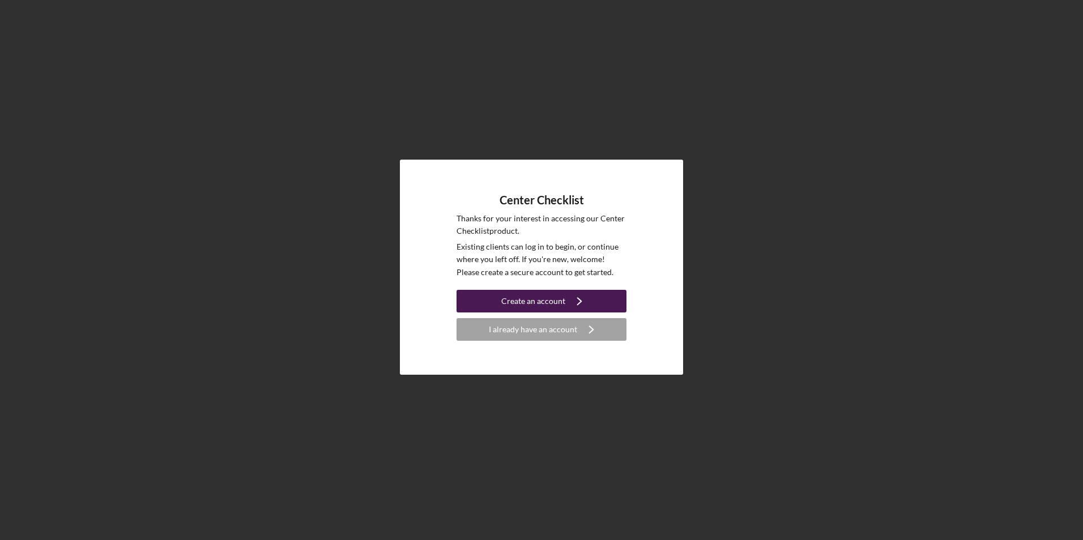
click at [523, 298] on div "Create an account" at bounding box center [533, 301] width 64 height 23
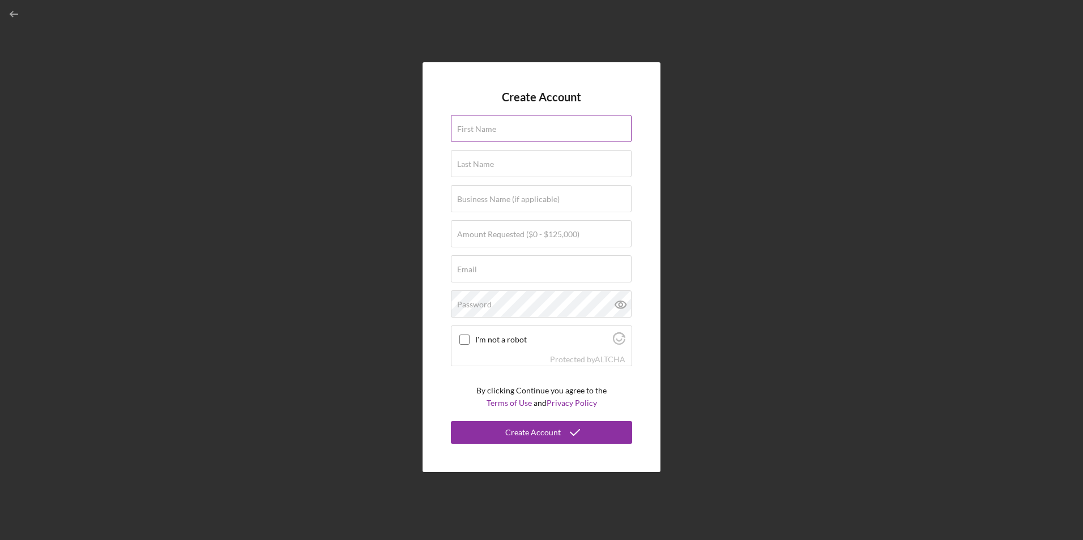
click at [495, 125] on label "First Name" at bounding box center [476, 129] width 39 height 9
click at [495, 125] on input "First Name" at bounding box center [541, 128] width 181 height 27
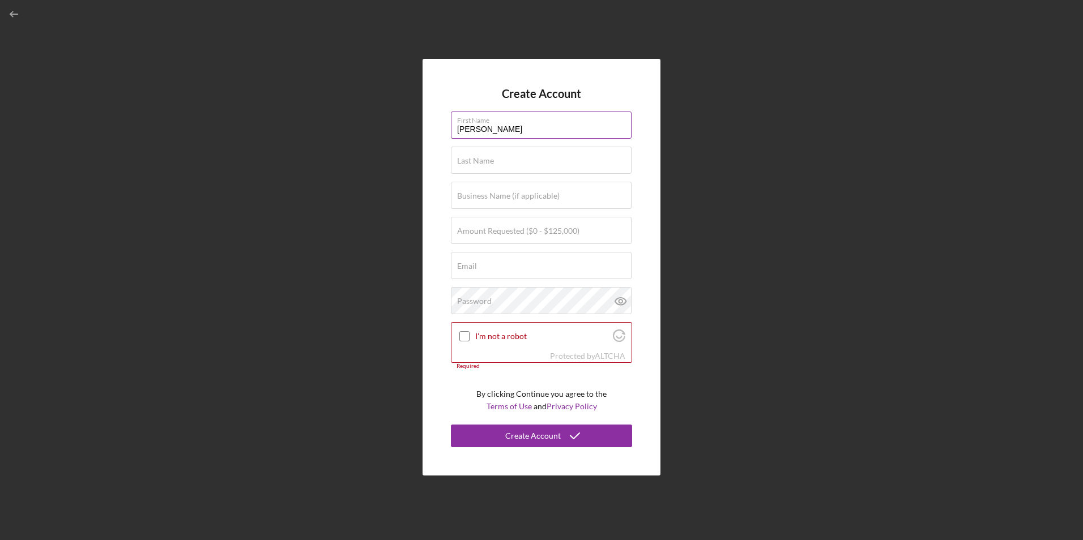
type input "[PERSON_NAME]"
type input "Pydynkowski"
type input "Circulo de [PERSON_NAME]"
click at [533, 238] on input "Amount Requested ($0 - $125,000)" at bounding box center [541, 230] width 181 height 27
type input "$50,000"
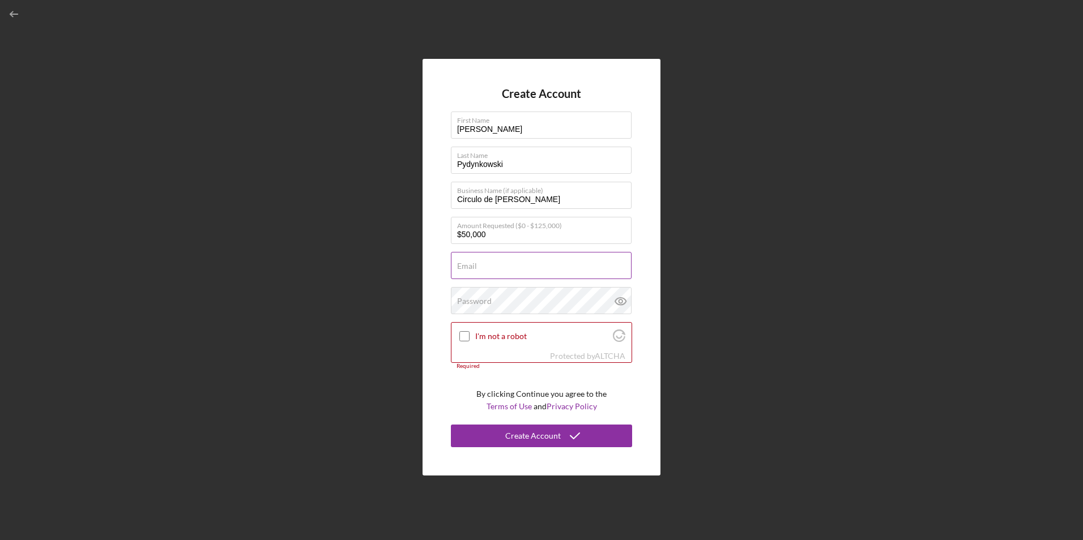
click at [524, 267] on input "Email" at bounding box center [541, 265] width 181 height 27
type input "[EMAIL_ADDRESS][DOMAIN_NAME]"
drag, startPoint x: 572, startPoint y: 269, endPoint x: 404, endPoint y: 264, distance: 167.7
click at [404, 264] on div "Create Account First Name [PERSON_NAME] Last Name [PERSON_NAME] Business Name (…" at bounding box center [541, 267] width 1071 height 534
click at [506, 272] on input "Email" at bounding box center [541, 265] width 181 height 27
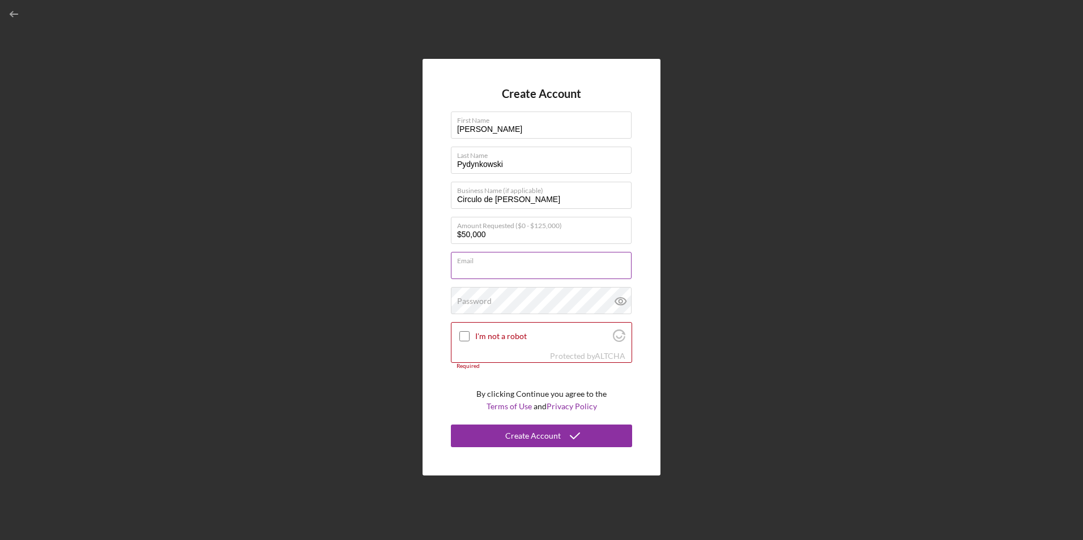
type input "[EMAIL_ADDRESS][DOMAIN_NAME]"
click at [618, 301] on icon at bounding box center [620, 301] width 28 height 28
click at [461, 340] on input "I'm not a robot" at bounding box center [464, 336] width 10 height 10
checkbox input "true"
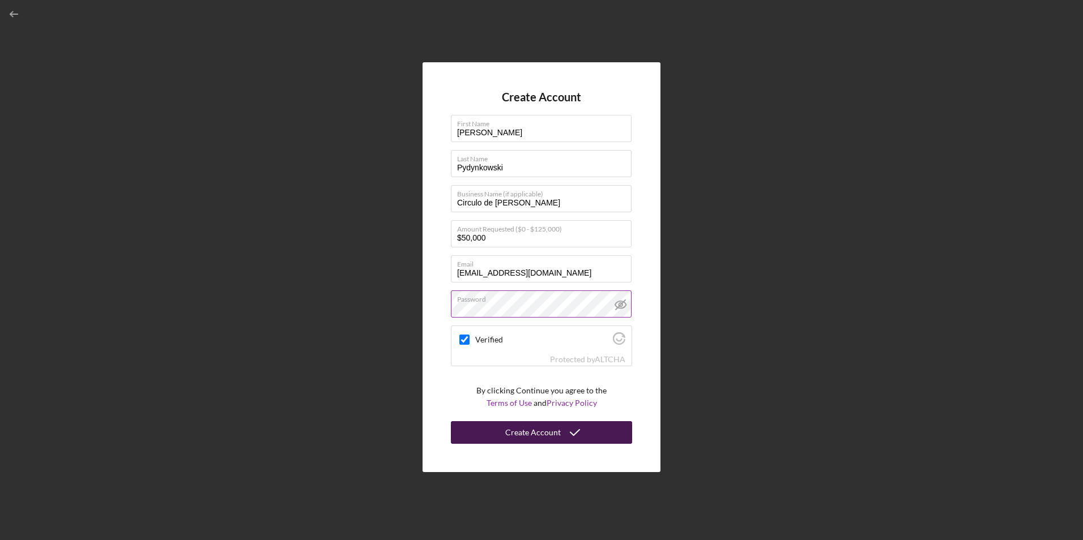
click at [549, 433] on div "Create Account" at bounding box center [532, 432] width 55 height 23
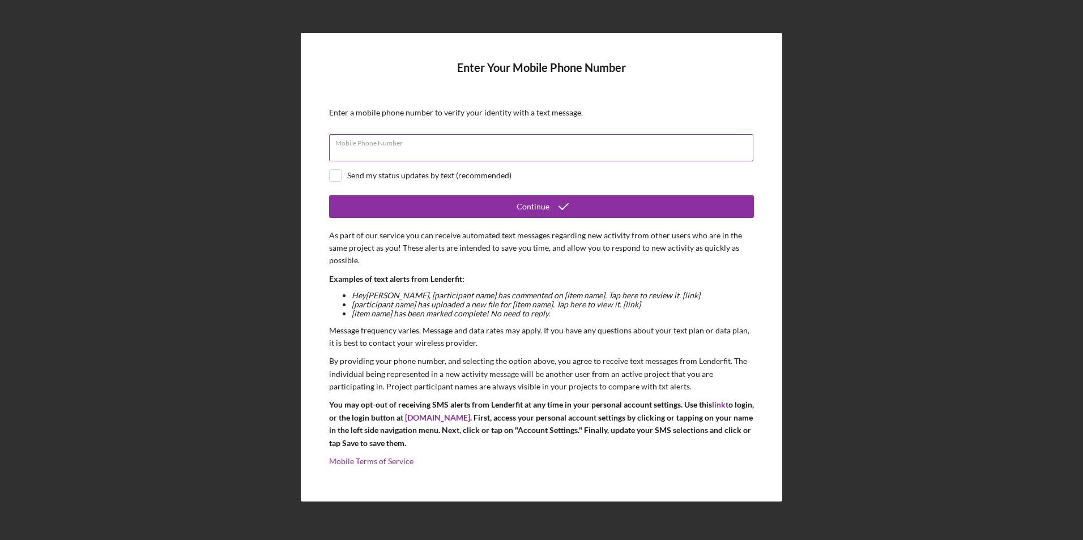
click at [434, 142] on div "Mobile Phone Number" at bounding box center [541, 148] width 425 height 28
type input "[PHONE_NUMBER]"
click at [332, 174] on input "checkbox" at bounding box center [335, 175] width 11 height 11
checkbox input "true"
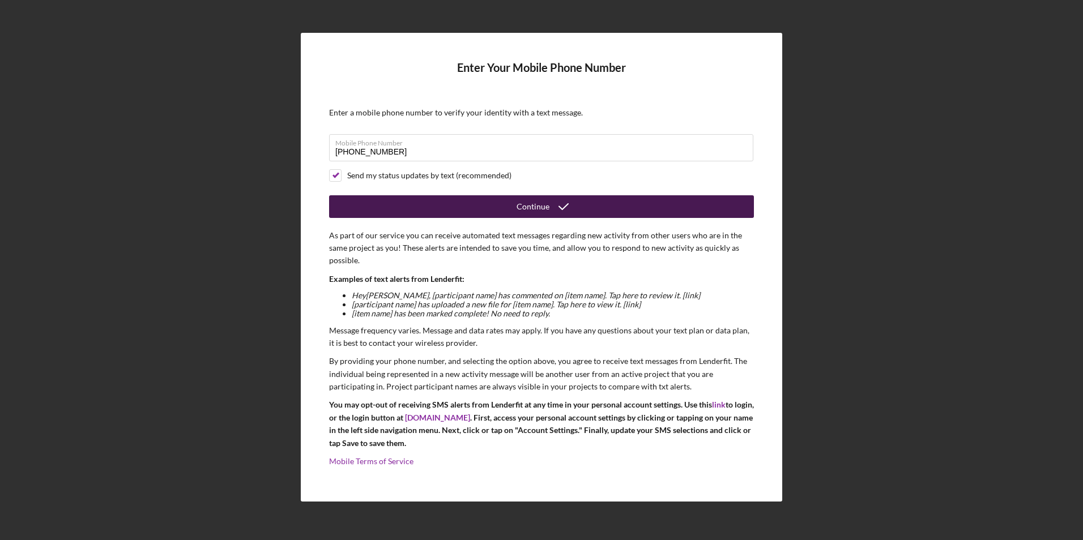
click at [438, 206] on button "Continue" at bounding box center [541, 206] width 425 height 23
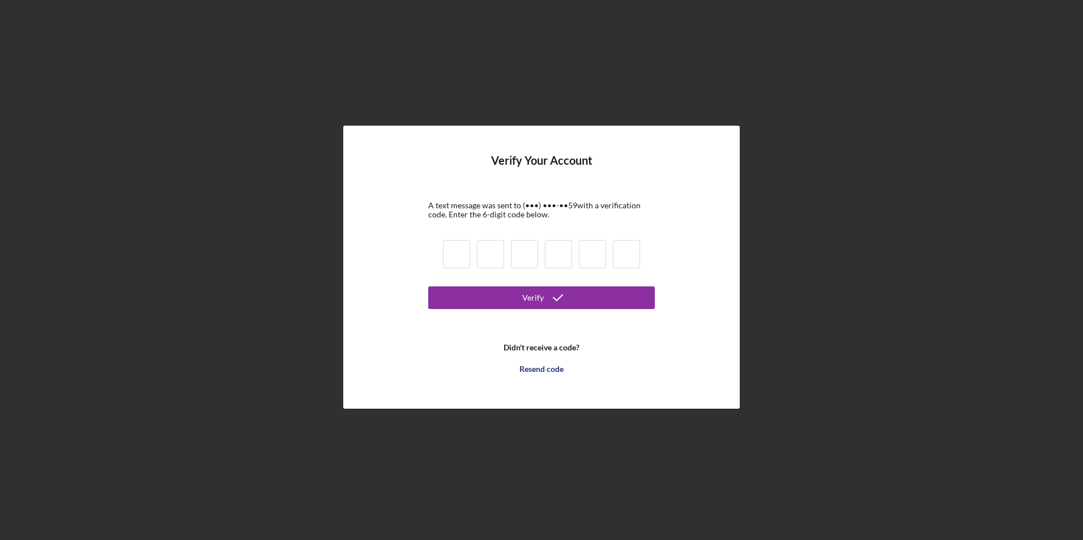
click at [464, 259] on input at bounding box center [456, 254] width 27 height 28
type input "3"
type input "7"
click at [487, 247] on input at bounding box center [490, 254] width 27 height 28
type input "0"
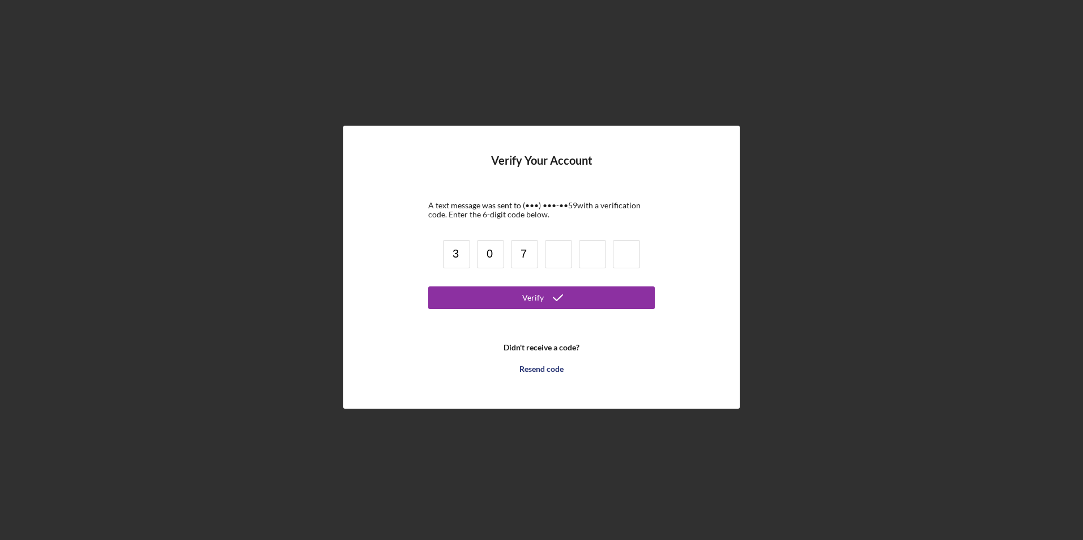
type input "7"
type input "0"
type input "9"
type input "7"
click at [513, 289] on button "Verify" at bounding box center [541, 297] width 226 height 23
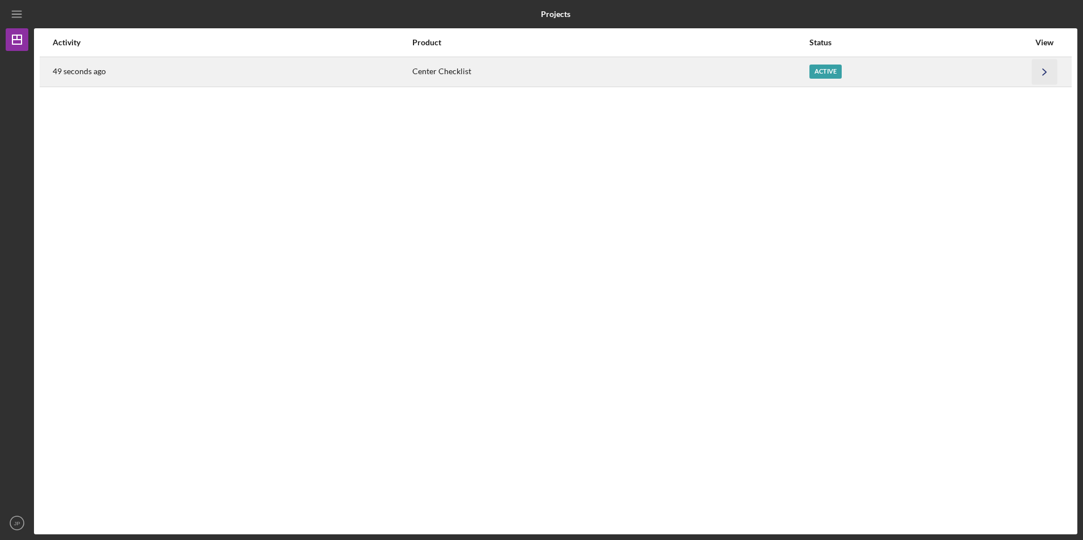
click at [1037, 70] on icon "Icon/Navigate" at bounding box center [1044, 71] width 25 height 25
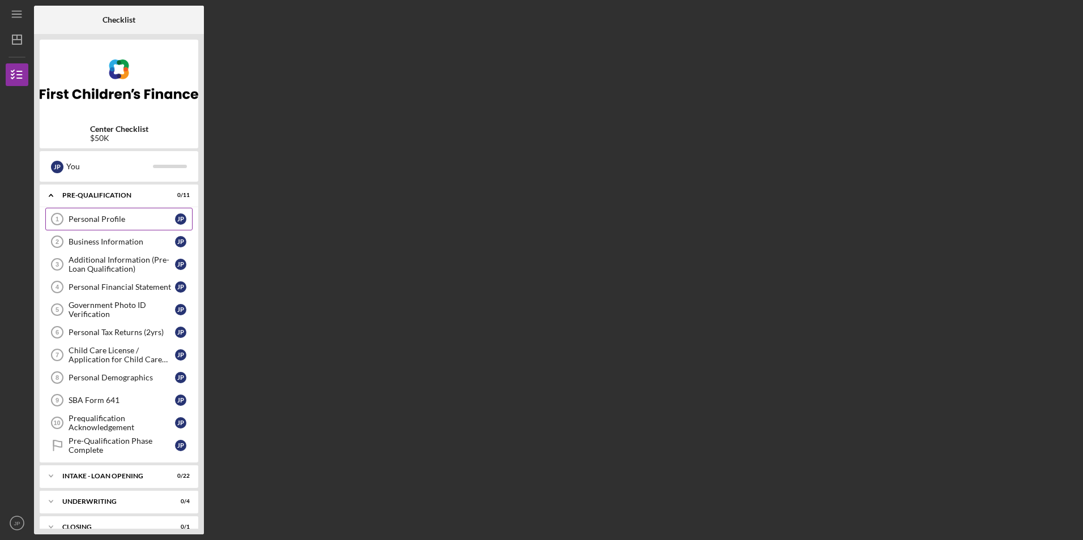
click at [140, 220] on div "Personal Profile" at bounding box center [122, 219] width 106 height 9
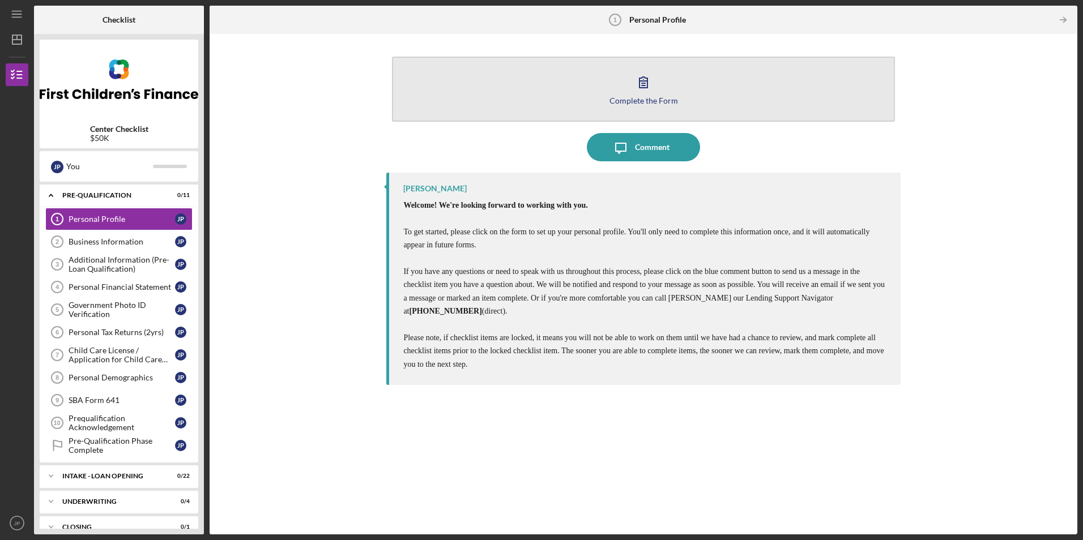
click at [650, 89] on icon "button" at bounding box center [643, 82] width 28 height 28
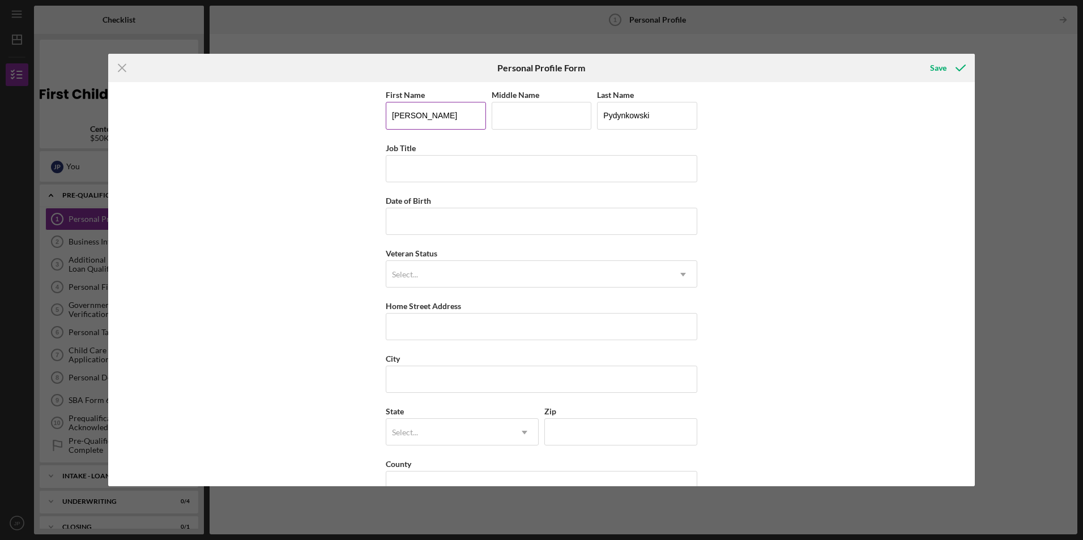
drag, startPoint x: 430, startPoint y: 112, endPoint x: 395, endPoint y: 122, distance: 36.4
click at [395, 122] on input "[PERSON_NAME]" at bounding box center [436, 115] width 100 height 27
type input "[PERSON_NAME]"
click at [408, 176] on input "Job Title" at bounding box center [541, 168] width 311 height 27
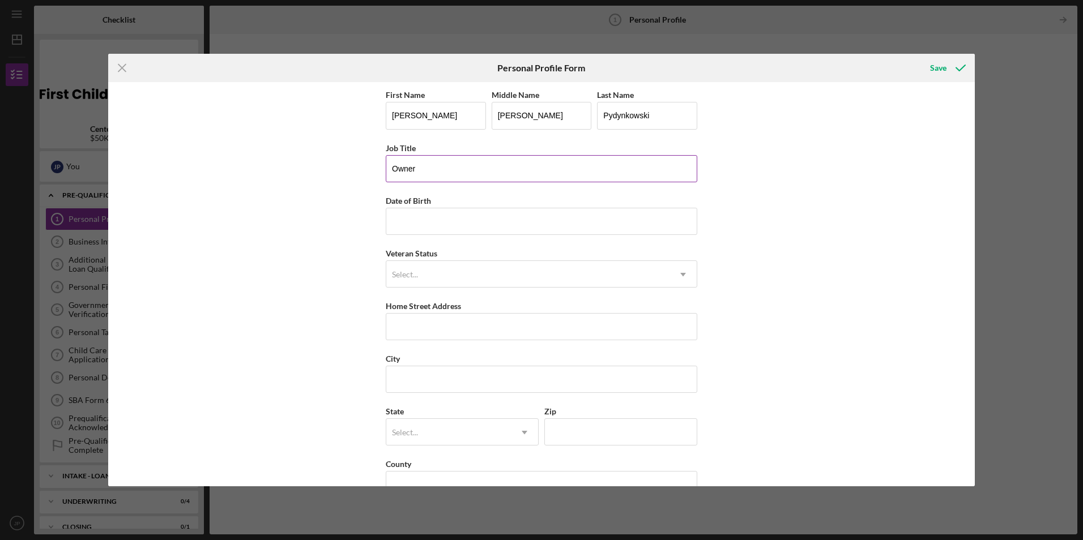
type input "Owner"
type input "[DATE]"
click at [786, 305] on div "First Name [PERSON_NAME] Middle Name [PERSON_NAME] Last Name [PERSON_NAME] Job …" at bounding box center [541, 284] width 866 height 404
click at [480, 276] on div "Select..." at bounding box center [527, 275] width 283 height 26
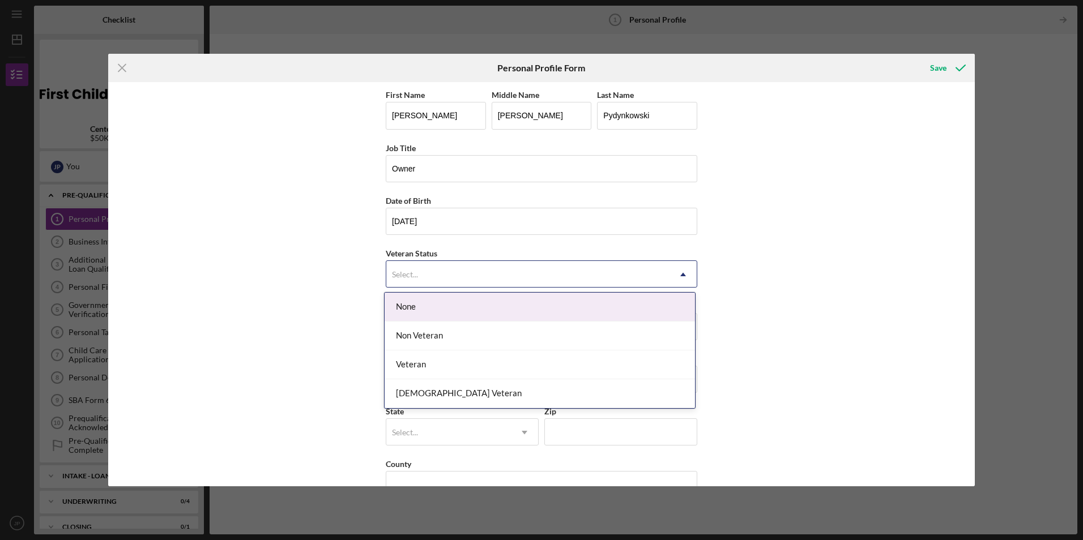
click at [458, 311] on div "None" at bounding box center [539, 307] width 310 height 29
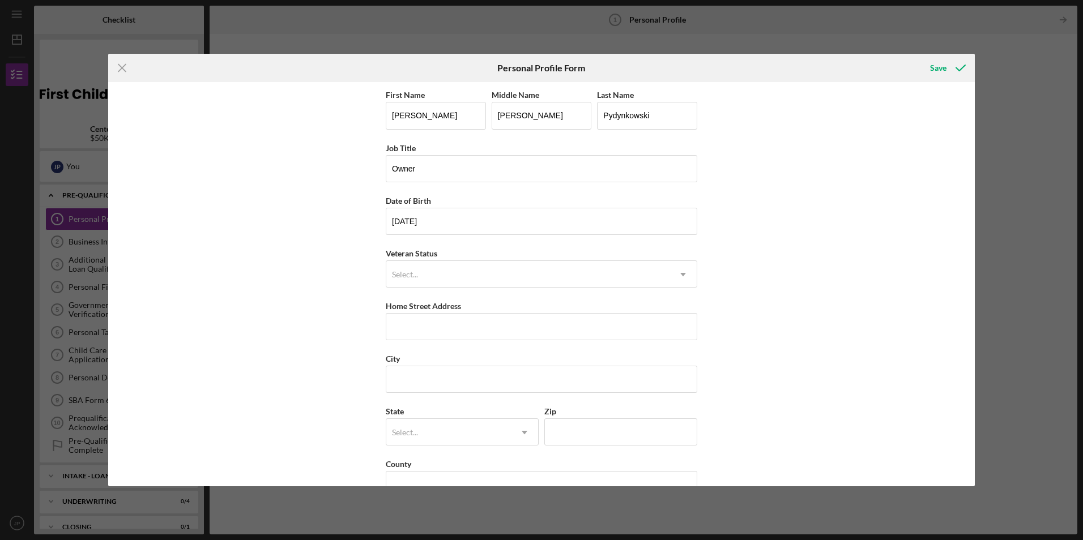
scroll to position [29, 0]
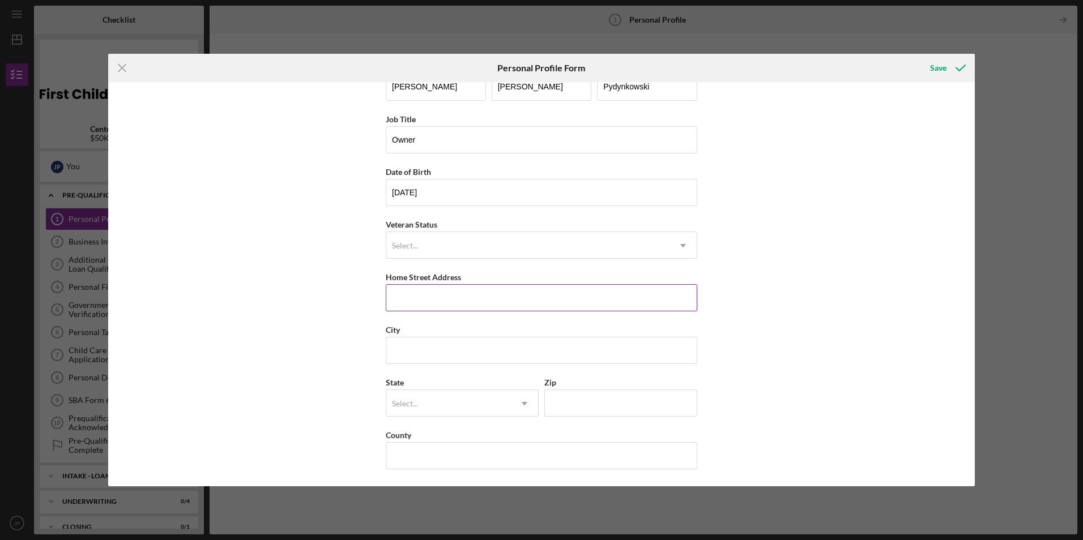
click at [540, 281] on div "Home Street Address" at bounding box center [541, 277] width 311 height 14
click at [541, 292] on input "Home Street Address" at bounding box center [541, 297] width 311 height 27
type input "[STREET_ADDRESS]"
type input "[GEOGRAPHIC_DATA]"
type input "55407"
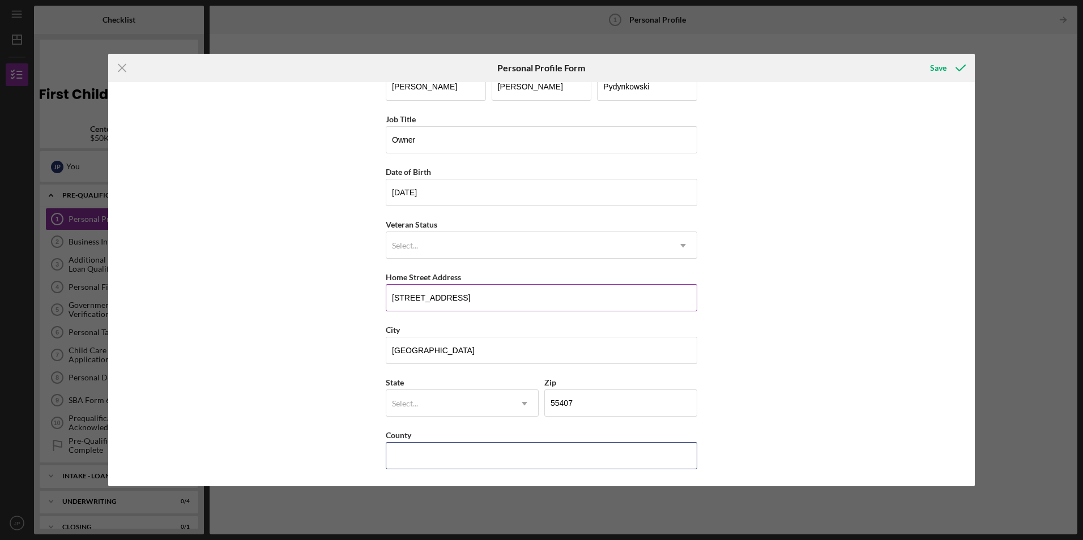
type input "MN"
drag, startPoint x: 479, startPoint y: 296, endPoint x: 348, endPoint y: 298, distance: 130.8
click at [349, 301] on div "First Name [PERSON_NAME] Middle Name [PERSON_NAME] Last Name [PERSON_NAME] Job …" at bounding box center [541, 284] width 866 height 404
type input "[STREET_ADDRESS]"
click at [437, 350] on input "[GEOGRAPHIC_DATA]" at bounding box center [541, 350] width 311 height 27
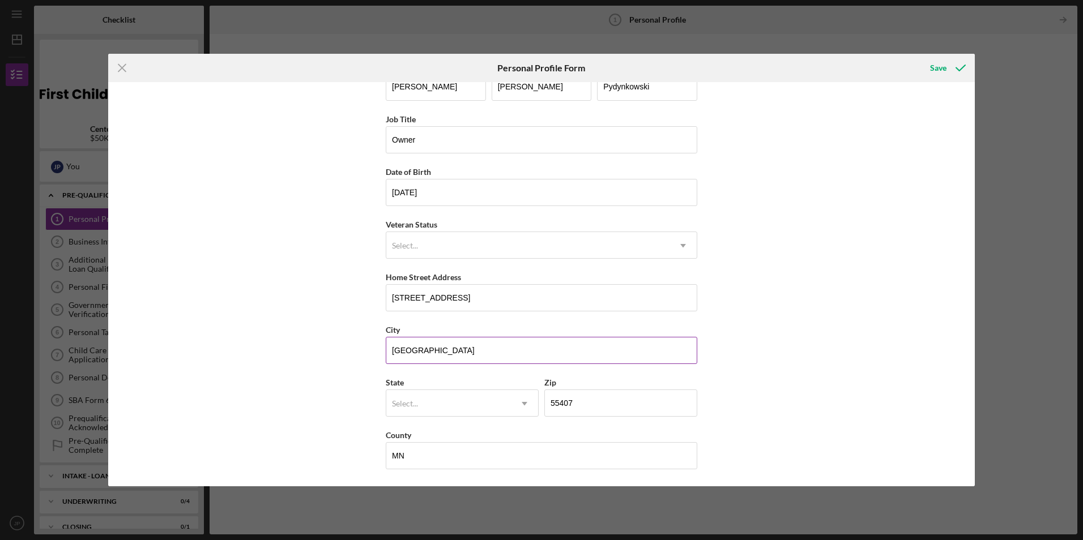
click at [437, 350] on input "[GEOGRAPHIC_DATA]" at bounding box center [541, 350] width 311 height 27
drag, startPoint x: 467, startPoint y: 351, endPoint x: 425, endPoint y: 354, distance: 42.6
click at [425, 354] on input "Shakopee, [GEOGRAPHIC_DATA]" at bounding box center [541, 350] width 311 height 27
type input "Shakopee"
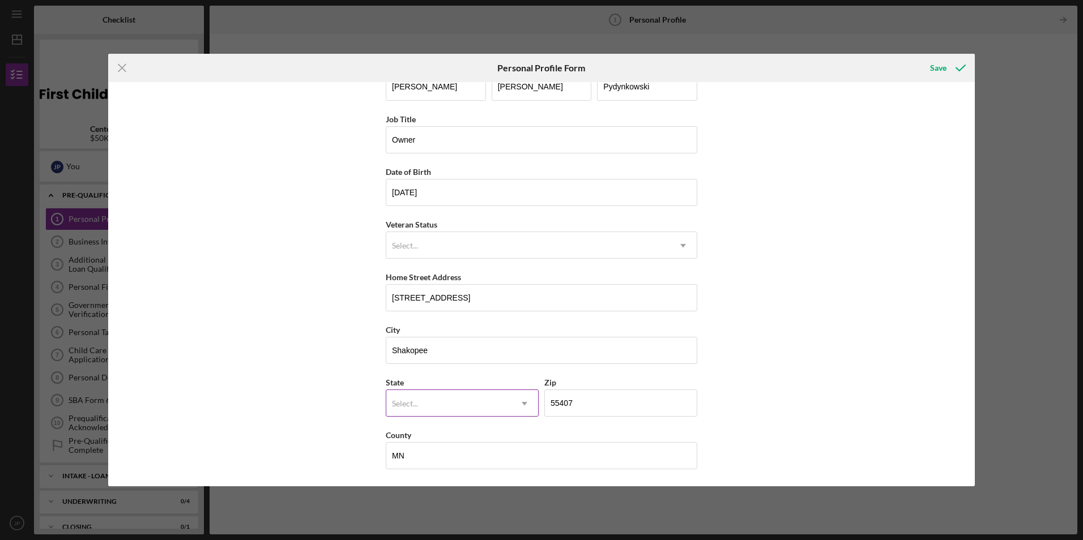
click at [403, 407] on div "Select..." at bounding box center [405, 403] width 26 height 9
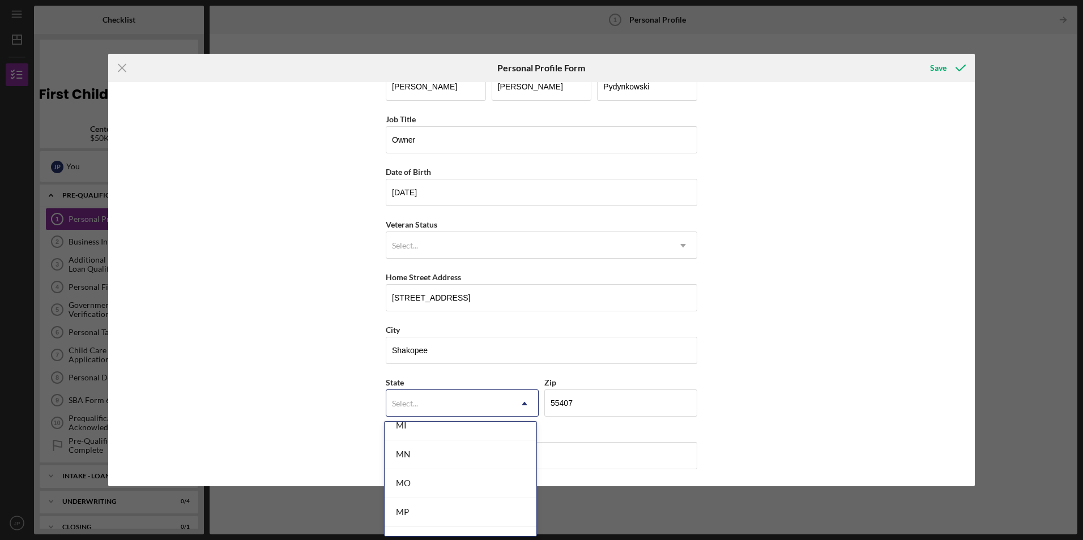
scroll to position [963, 0]
click at [415, 462] on div "MN" at bounding box center [460, 455] width 152 height 29
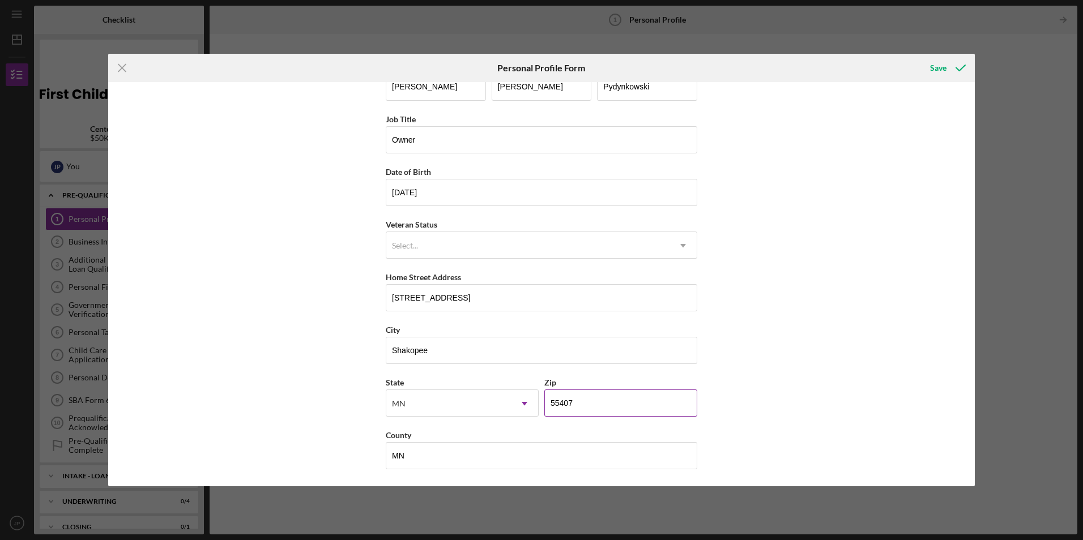
click at [587, 404] on input "55407" at bounding box center [620, 403] width 153 height 27
type input "55379"
click at [810, 350] on div "First Name [PERSON_NAME] Middle Name [PERSON_NAME] Last Name [PERSON_NAME] Job …" at bounding box center [541, 284] width 866 height 404
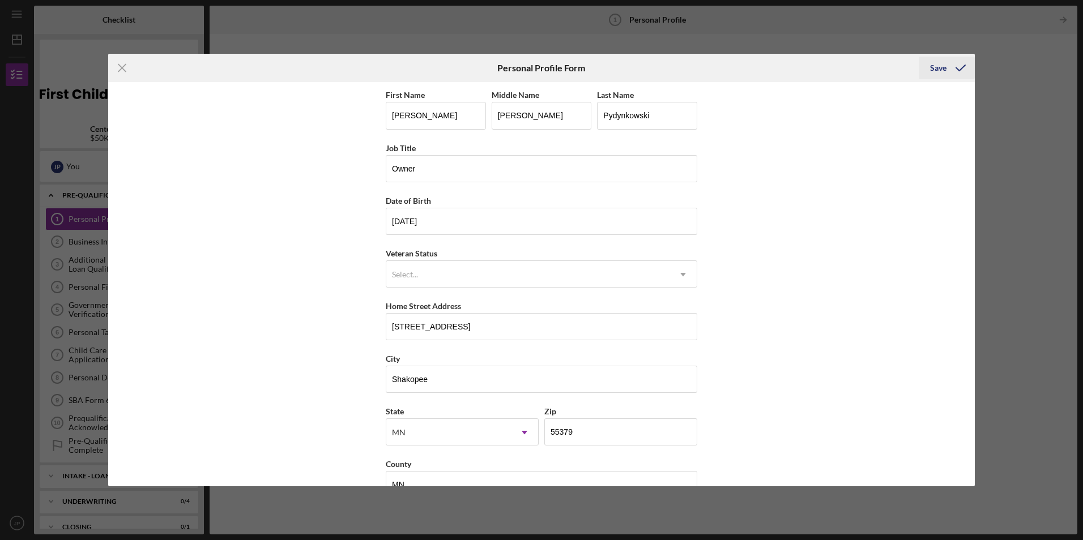
click at [945, 67] on div "Save" at bounding box center [938, 68] width 16 height 23
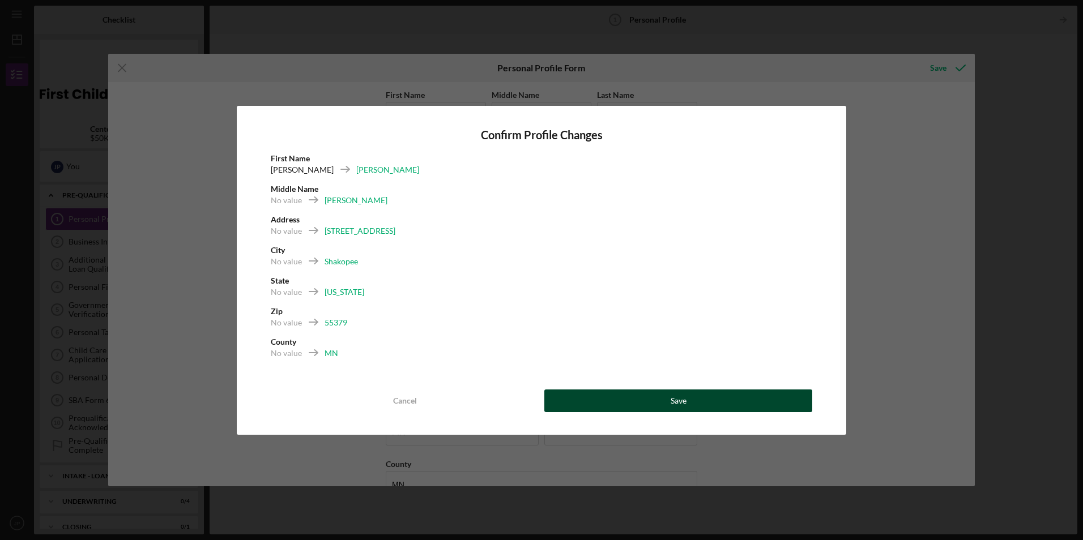
click at [678, 395] on div "Save" at bounding box center [678, 401] width 16 height 23
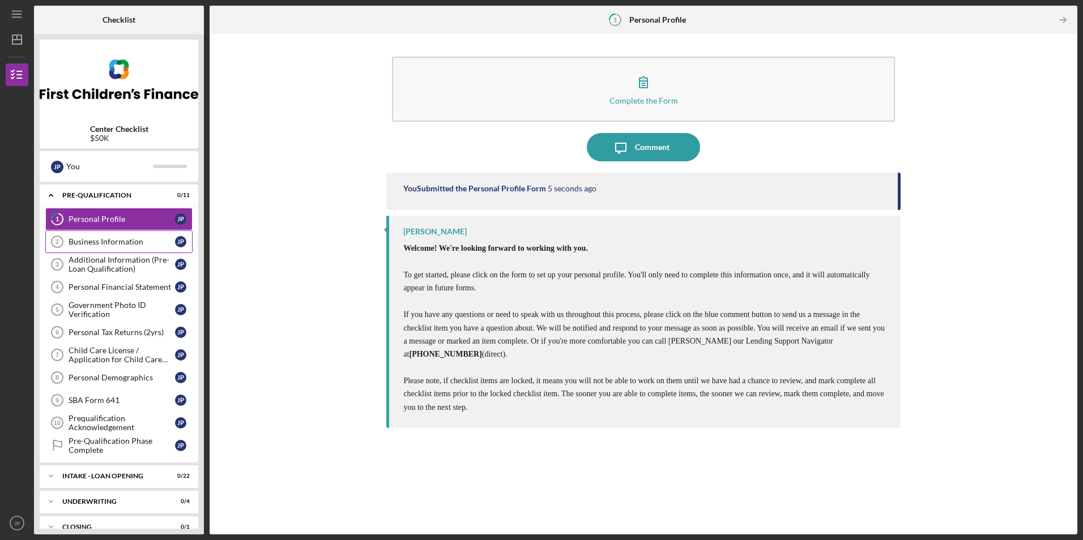
click at [135, 246] on div "Business Information" at bounding box center [122, 241] width 106 height 9
